Goal: Information Seeking & Learning: Learn about a topic

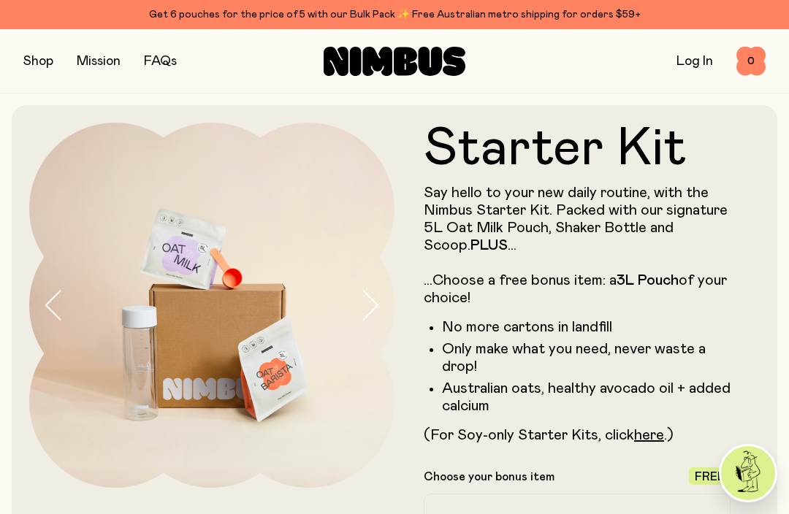
click at [50, 60] on button "button" at bounding box center [38, 61] width 30 height 20
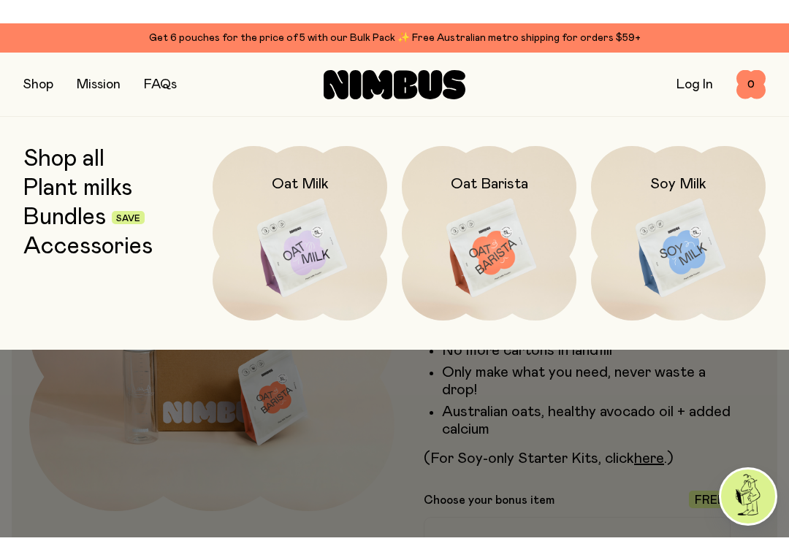
scroll to position [1, 0]
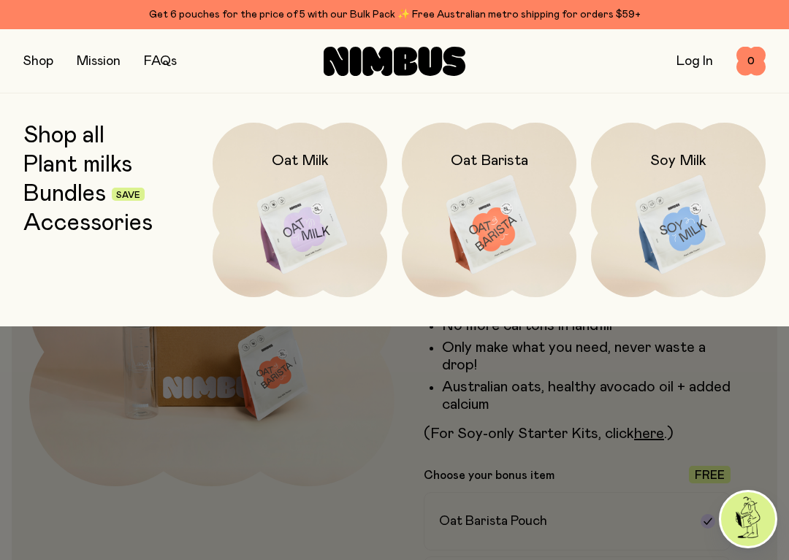
click at [678, 229] on img at bounding box center [678, 225] width 175 height 205
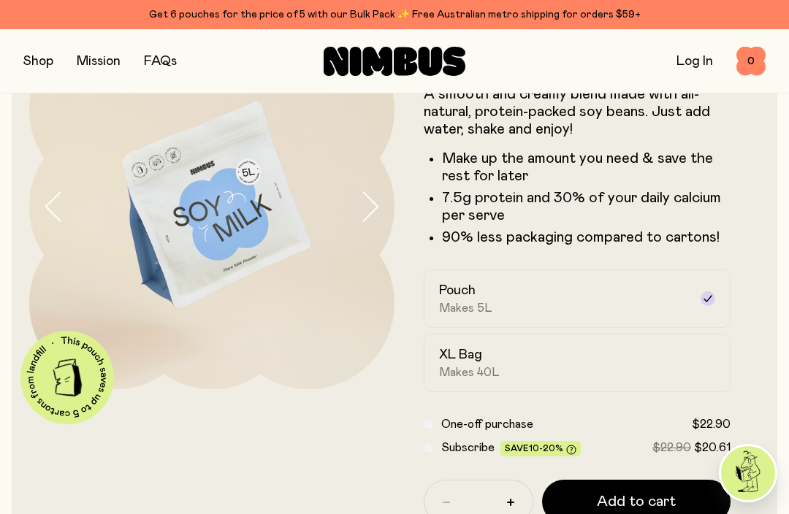
scroll to position [95, 0]
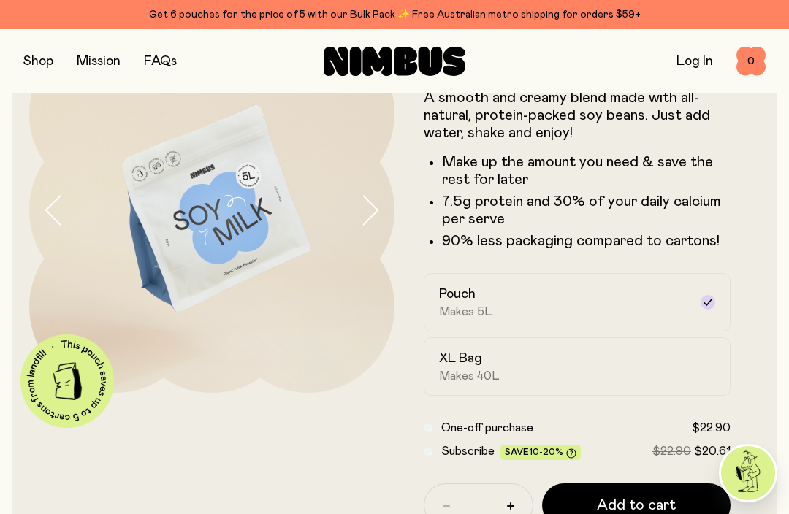
click at [481, 365] on h2 "XL Bag" at bounding box center [460, 359] width 43 height 18
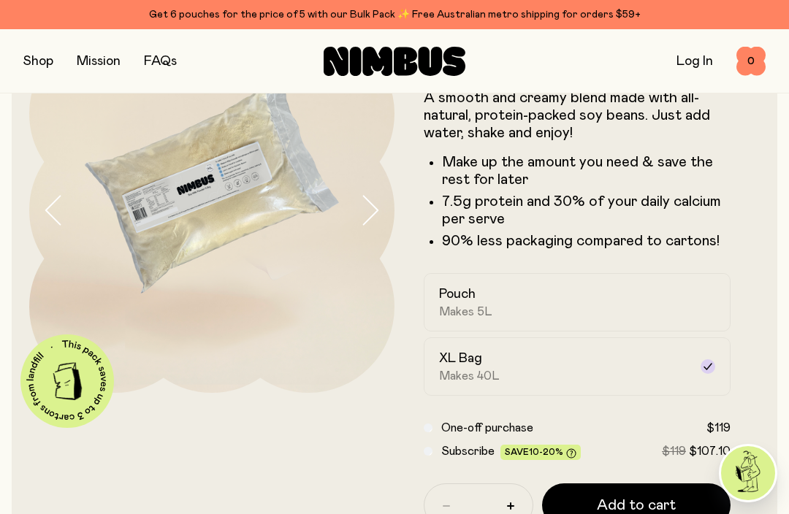
click at [475, 303] on div "Pouch Makes 5L" at bounding box center [564, 303] width 250 height 34
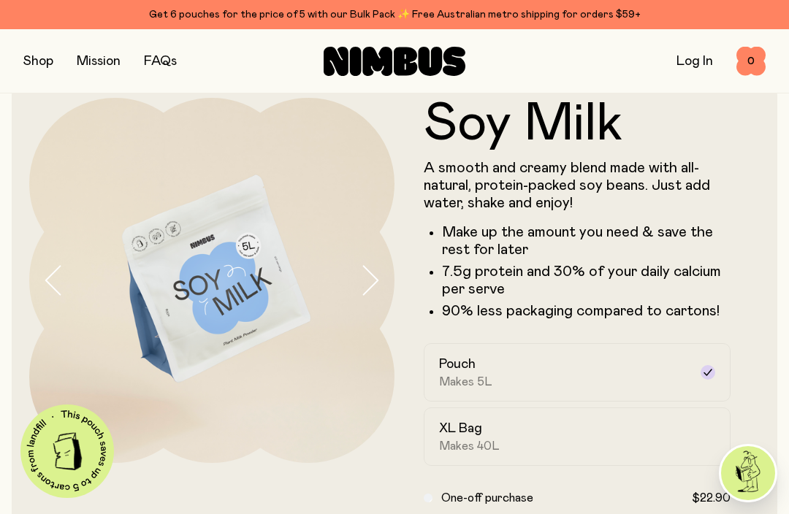
scroll to position [7, 0]
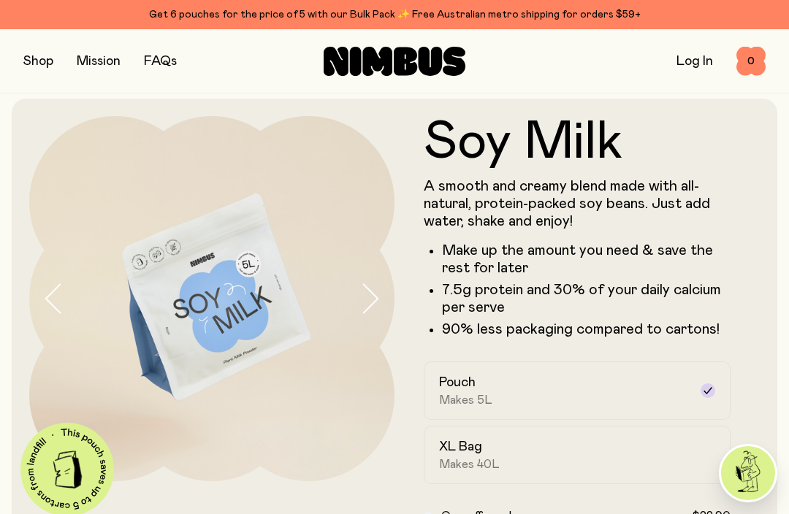
click at [39, 63] on button "button" at bounding box center [38, 61] width 30 height 20
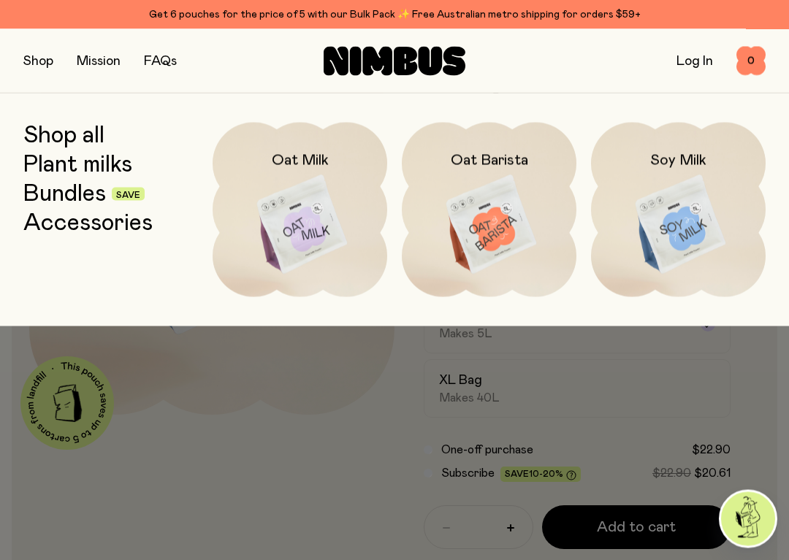
scroll to position [73, 0]
click at [80, 191] on link "Bundles" at bounding box center [64, 194] width 83 height 26
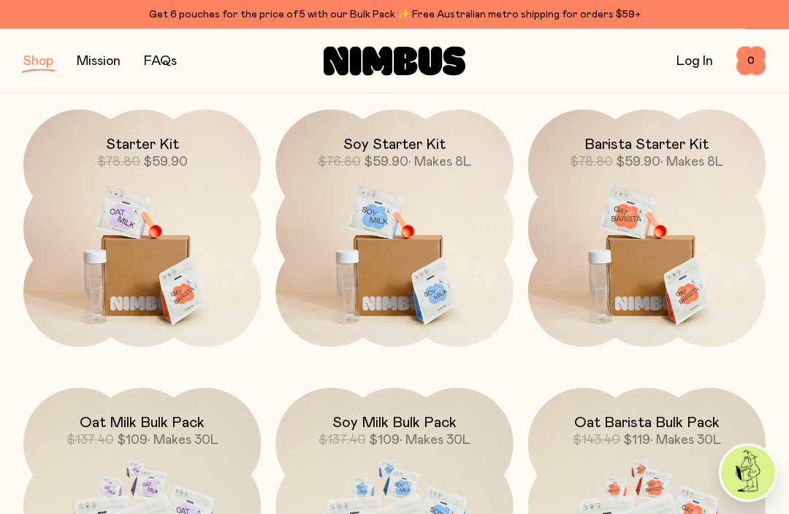
scroll to position [200, 0]
click at [403, 253] on img at bounding box center [393, 249] width 237 height 279
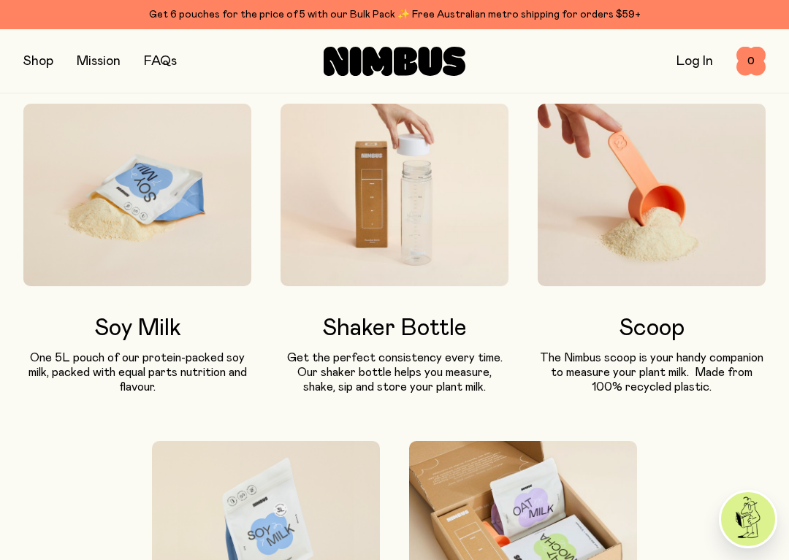
scroll to position [748, 0]
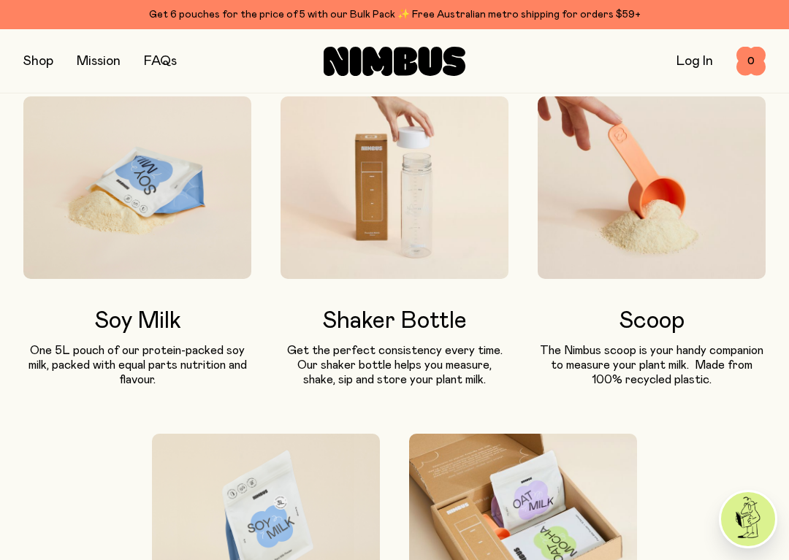
click at [384, 333] on h3 "Shaker Bottle" at bounding box center [395, 321] width 228 height 26
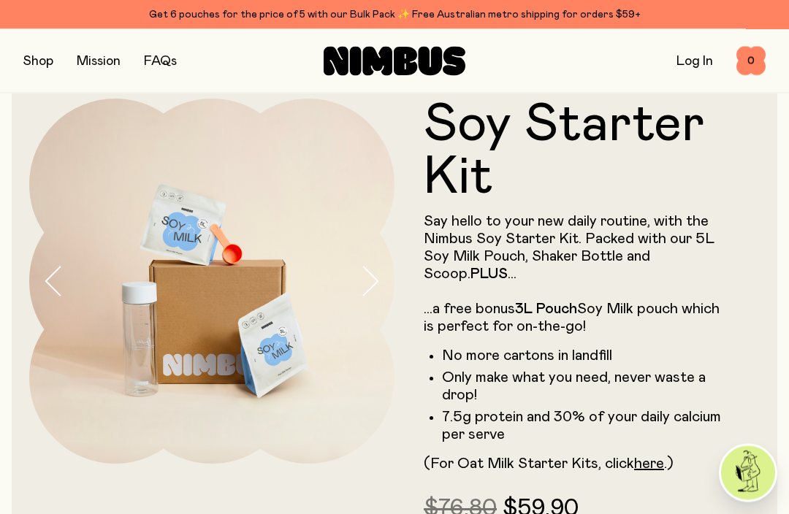
scroll to position [0, 0]
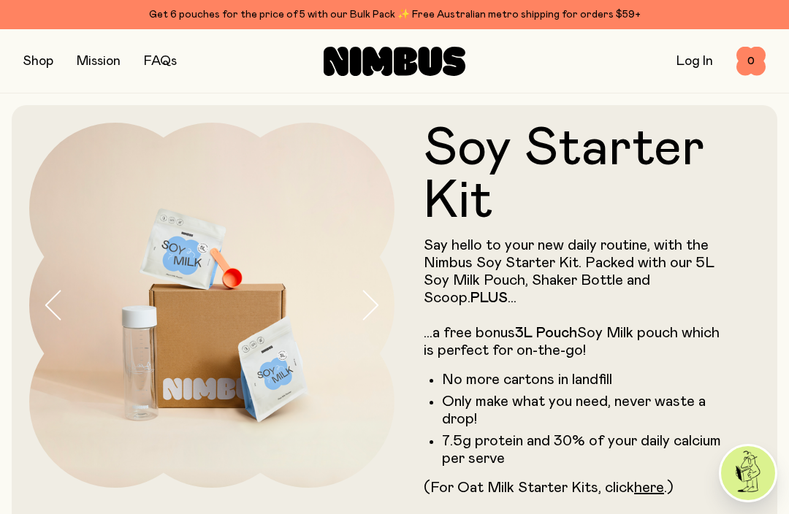
click at [155, 66] on link "FAQs" at bounding box center [160, 61] width 33 height 13
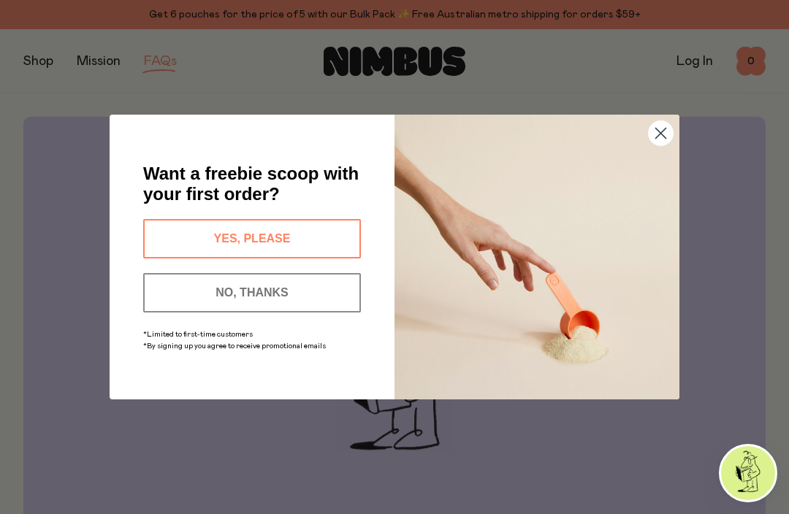
click at [662, 134] on icon "Close dialog" at bounding box center [661, 134] width 10 height 10
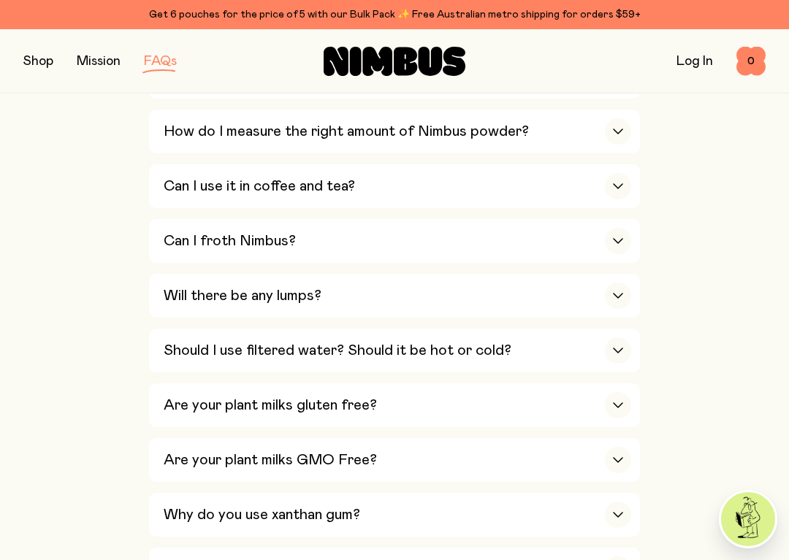
scroll to position [781, 0]
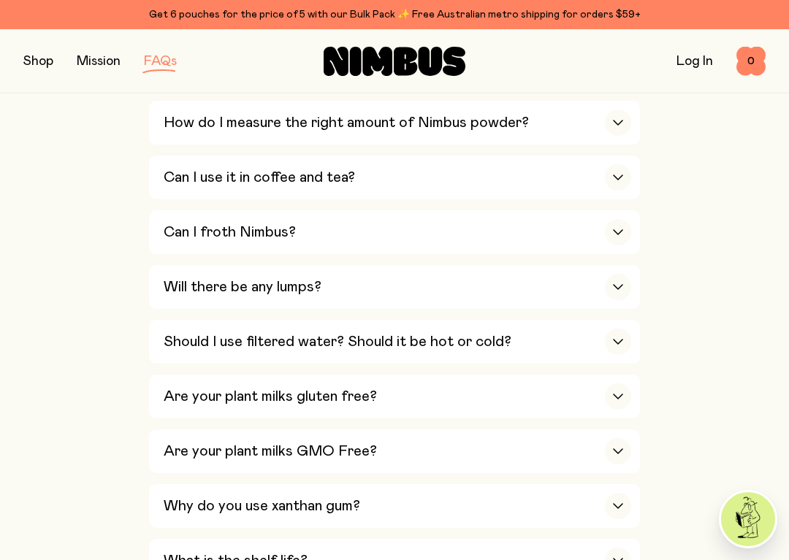
click at [609, 329] on div "button" at bounding box center [618, 342] width 26 height 26
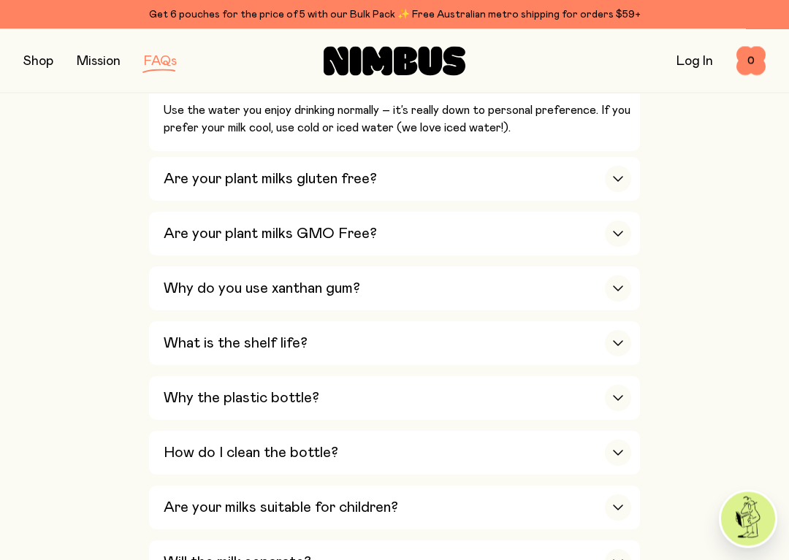
scroll to position [1043, 0]
click at [615, 395] on icon "button" at bounding box center [618, 398] width 12 height 6
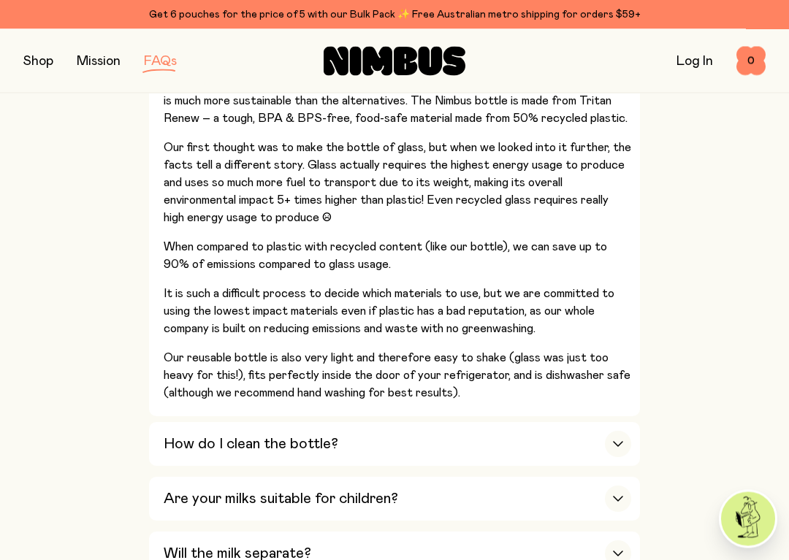
scroll to position [1392, 0]
click at [617, 441] on icon "button" at bounding box center [618, 444] width 12 height 6
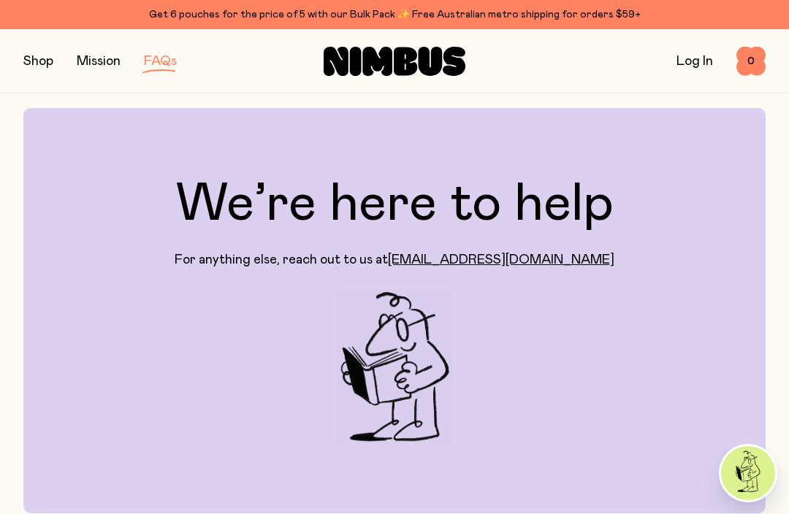
scroll to position [0, 0]
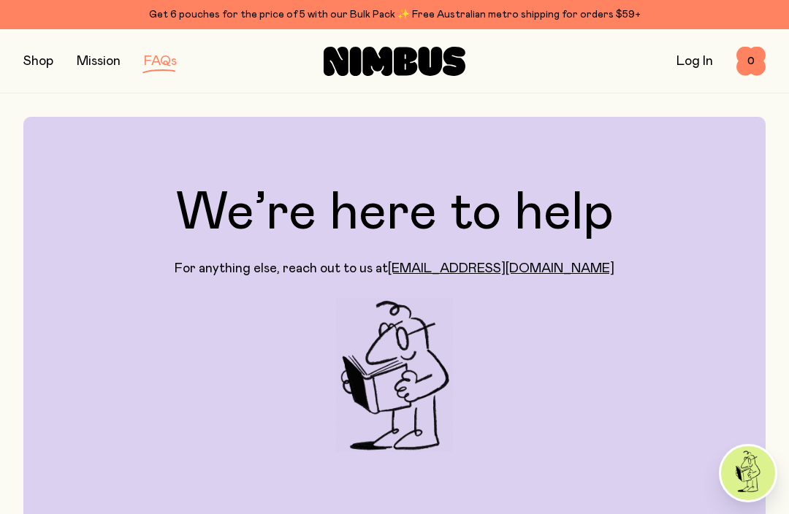
click at [488, 272] on link "[EMAIL_ADDRESS][DOMAIN_NAME]" at bounding box center [501, 268] width 227 height 13
